Goal: Check status: Check status

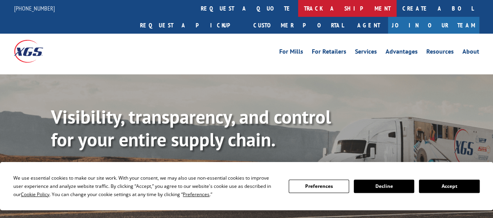
click at [298, 6] on link "track a shipment" at bounding box center [347, 8] width 98 height 17
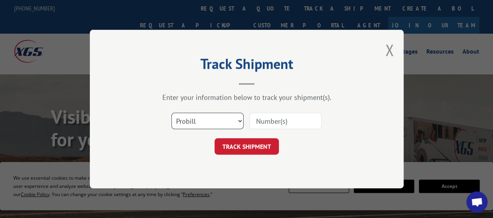
click at [201, 114] on select "Select category... Probill BOL PO" at bounding box center [207, 121] width 72 height 16
select select "po"
click at [171, 113] on select "Select category... Probill BOL PO" at bounding box center [207, 121] width 72 height 16
click at [263, 119] on input at bounding box center [285, 121] width 72 height 16
paste input "32549854"
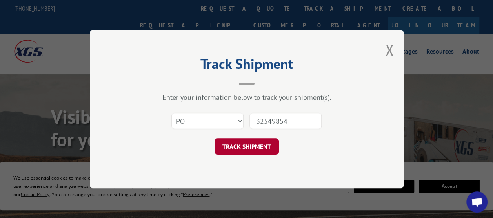
type input "32549854"
click at [234, 141] on button "TRACK SHIPMENT" at bounding box center [246, 146] width 64 height 16
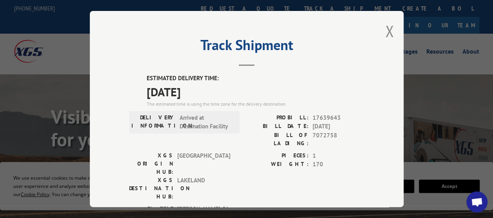
click at [376, 31] on div "Track Shipment ESTIMATED DELIVERY TIME: [DATE] The estimated time is using the …" at bounding box center [246, 109] width 313 height 196
click at [386, 29] on button "Close modal" at bounding box center [389, 31] width 9 height 21
